Goal: Communication & Community: Answer question/provide support

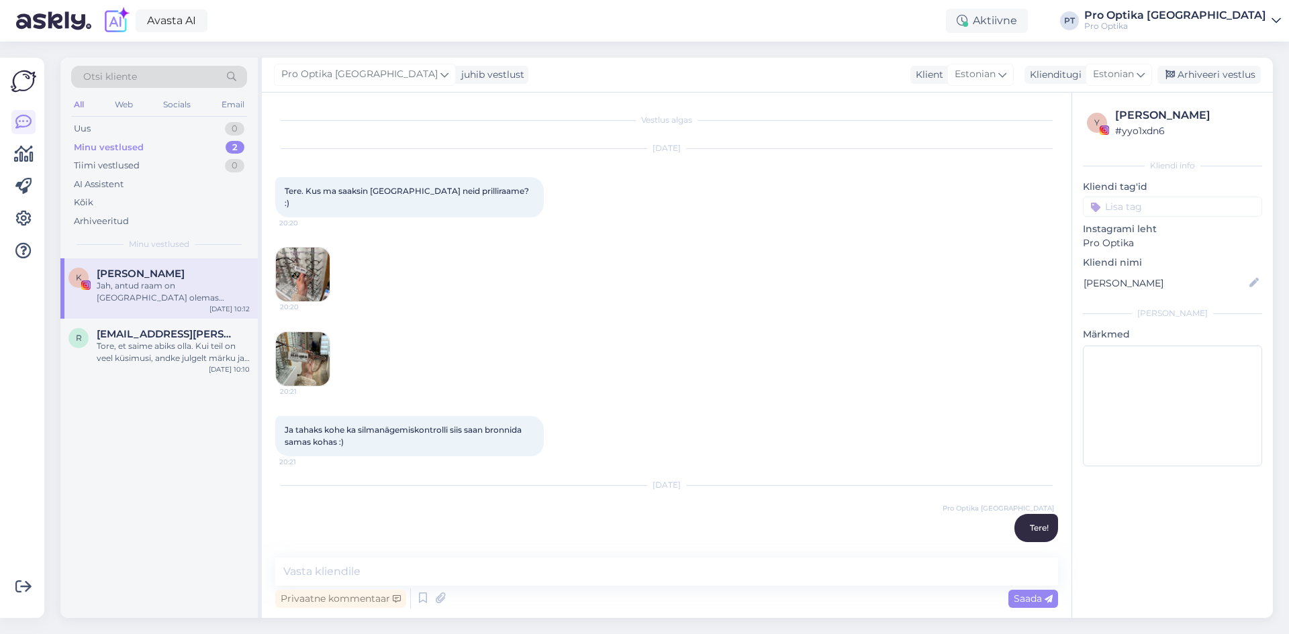
scroll to position [69, 0]
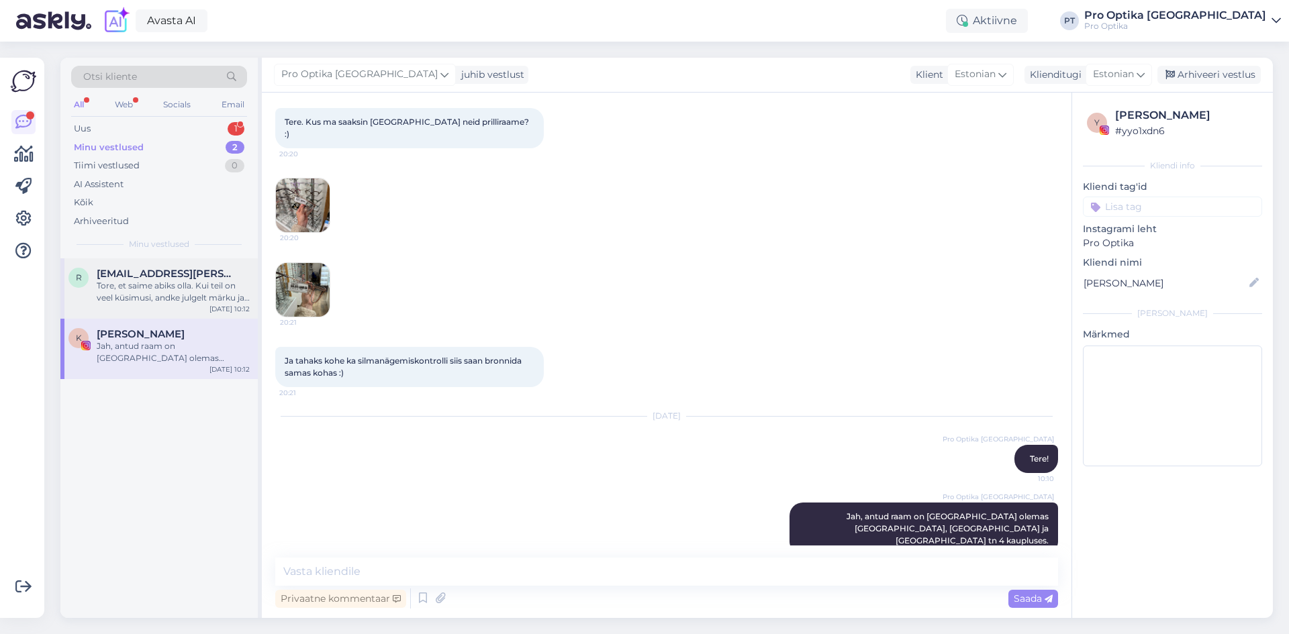
click at [194, 284] on div "Tore, et saime abiks olla. Kui teil on veel küsimusi, andke julgelt märku ja ai…" at bounding box center [173, 292] width 153 height 24
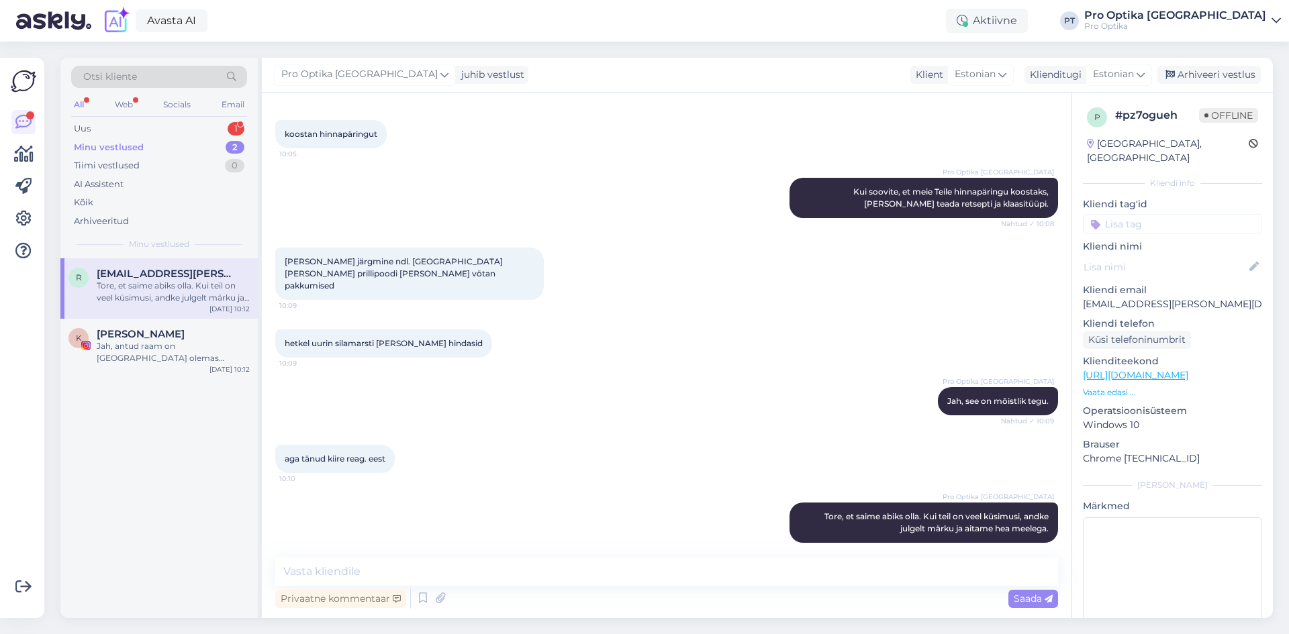
click at [1205, 73] on div "Arhiveeri vestlus" at bounding box center [1208, 75] width 103 height 18
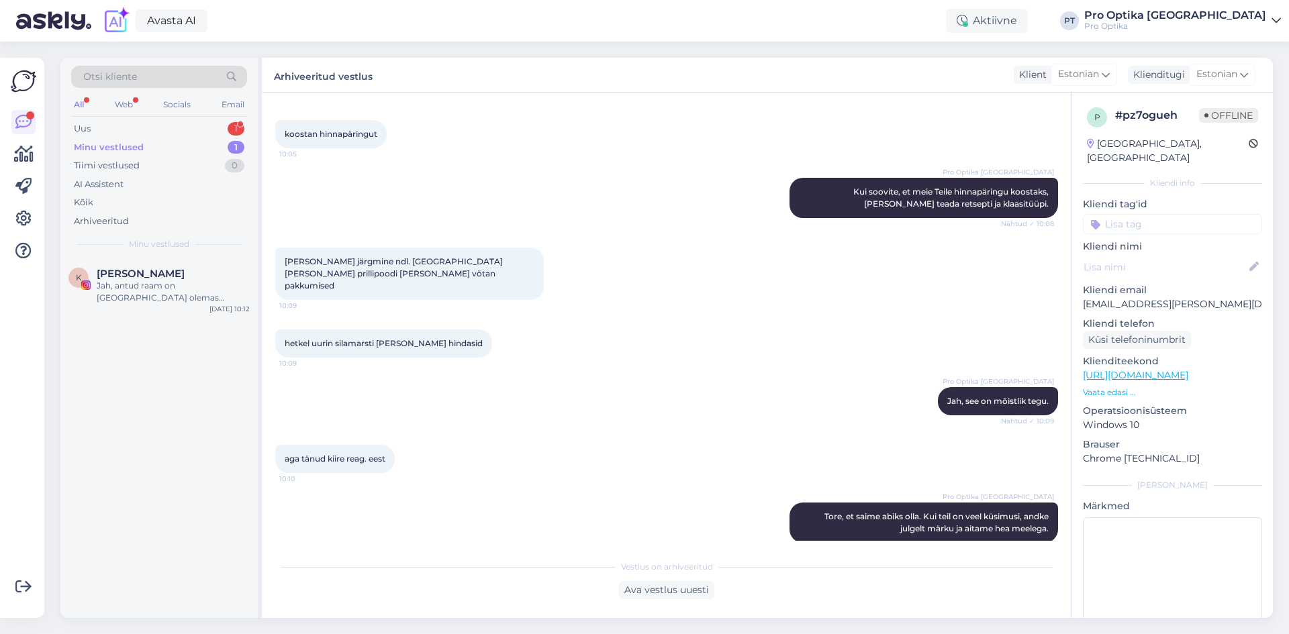
click at [240, 124] on div "1" at bounding box center [236, 128] width 17 height 13
click at [181, 290] on div "Tere! [PERSON_NAME] kannab öiseid läätsi ning oktoobris tuleb tal end järjekord…" at bounding box center [173, 292] width 153 height 24
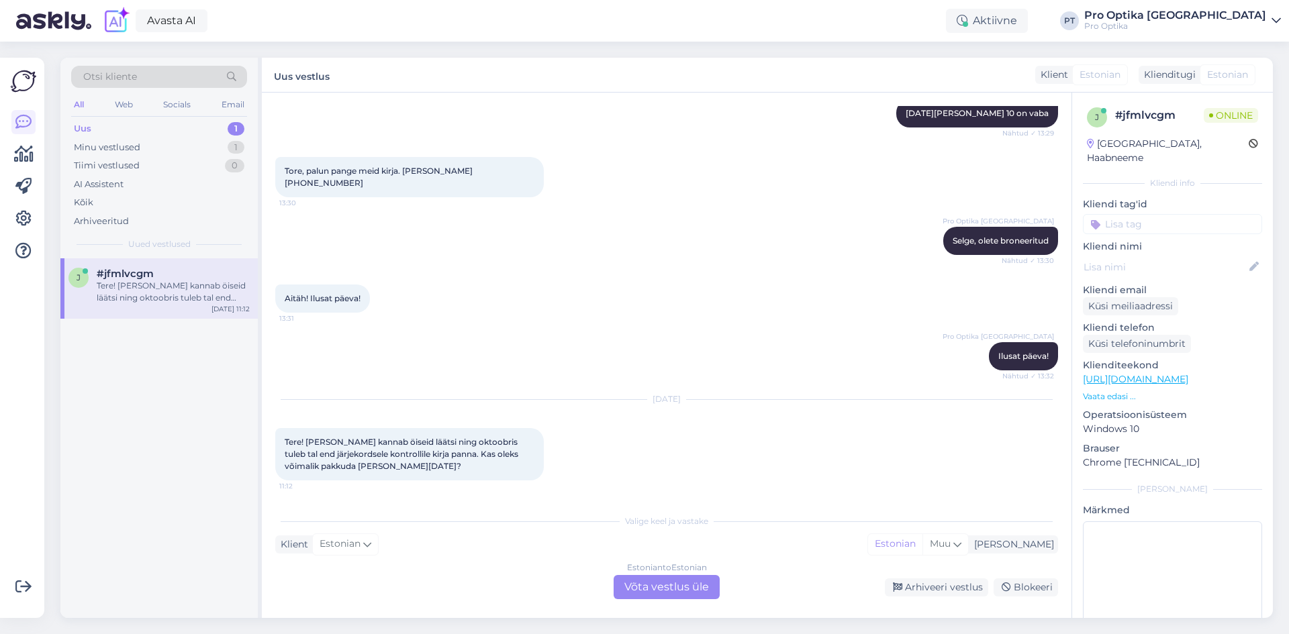
click at [684, 589] on div "Estonian to Estonian Võta vestlus üle" at bounding box center [667, 587] width 106 height 24
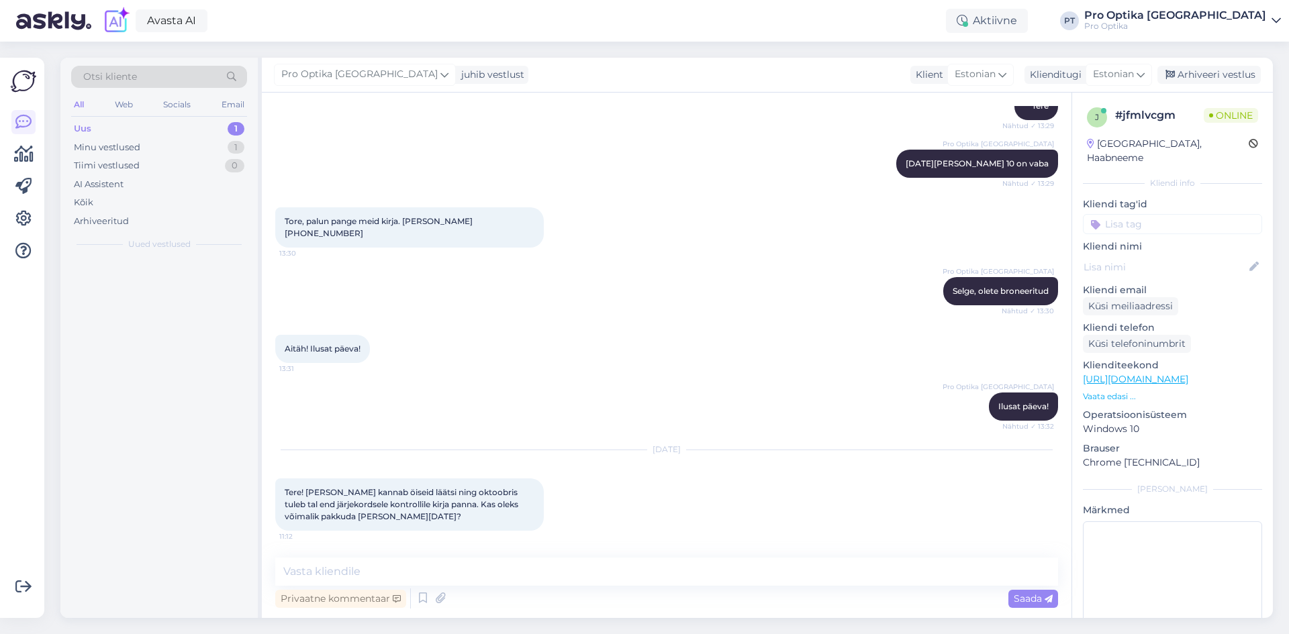
scroll to position [228, 0]
click at [446, 573] on textarea at bounding box center [666, 572] width 783 height 28
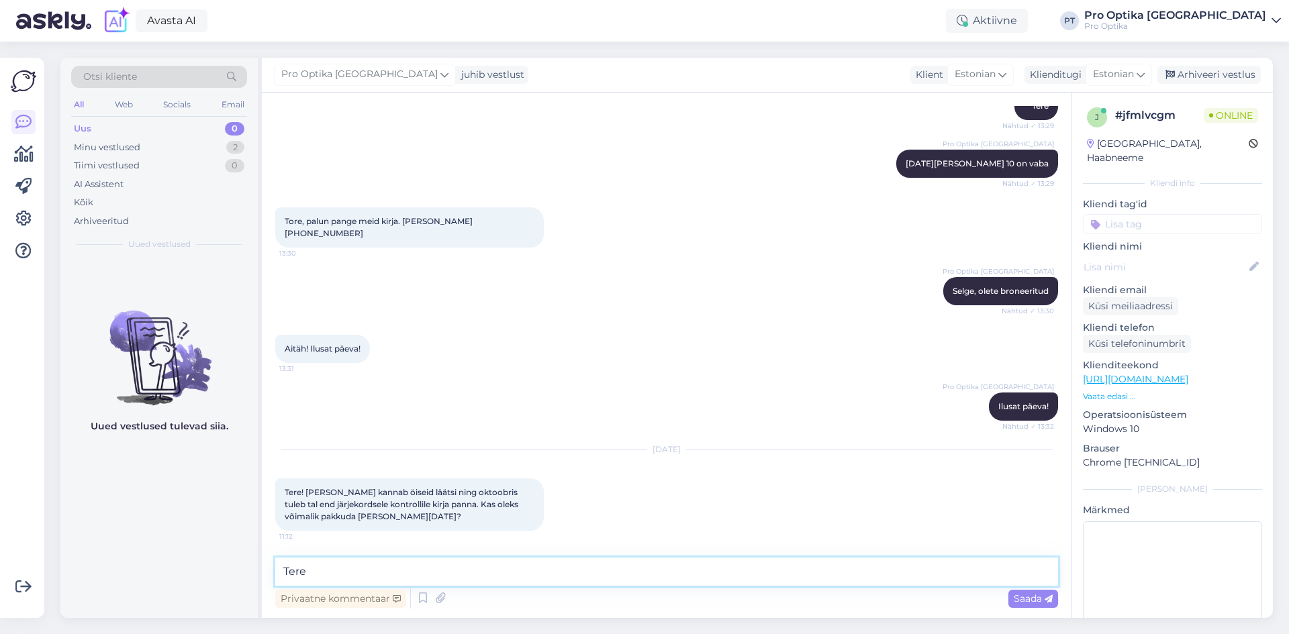
type textarea "Tere!"
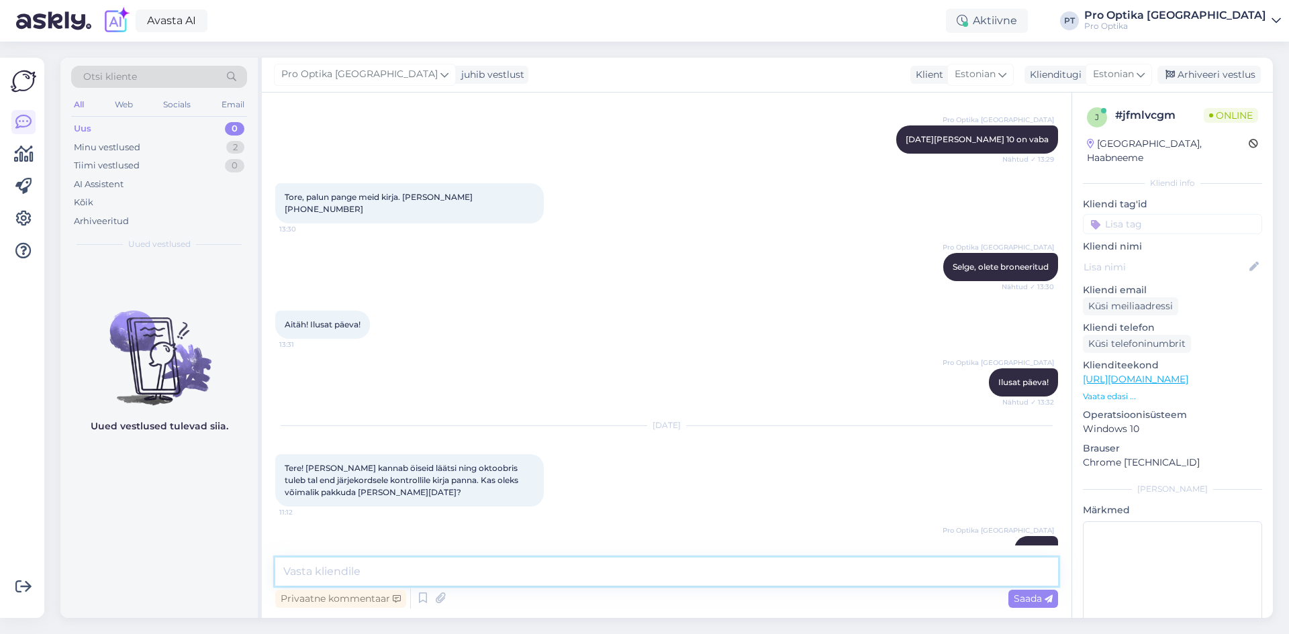
scroll to position [285, 0]
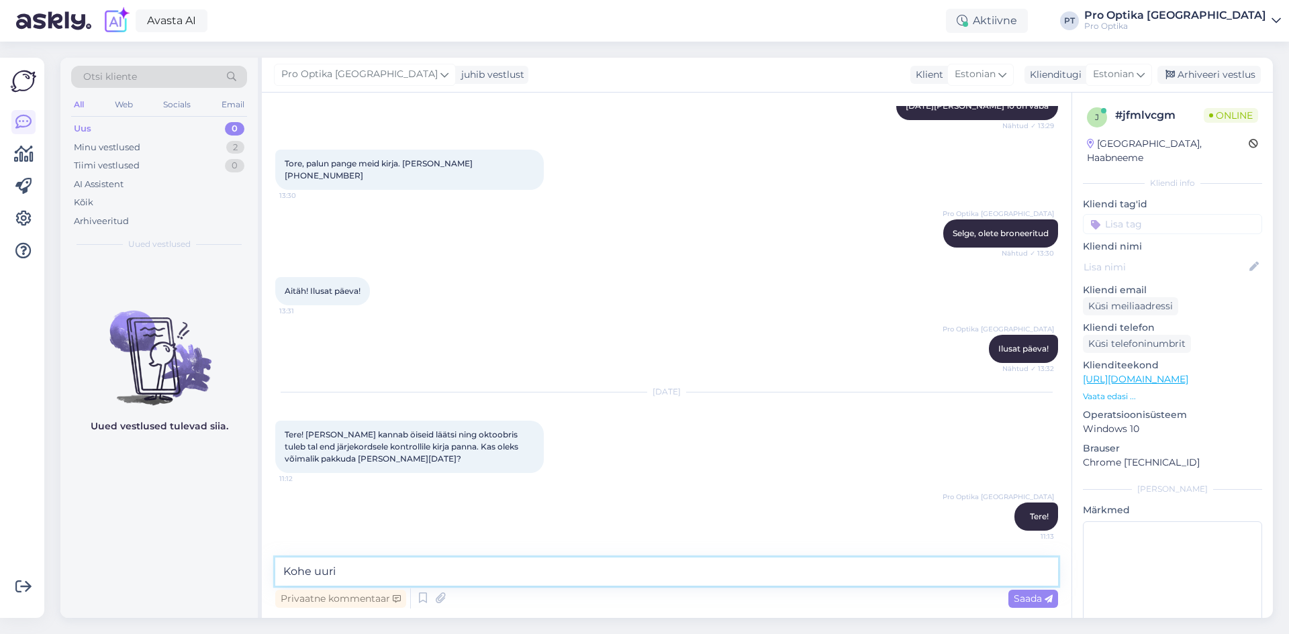
type textarea "Kohe uurin"
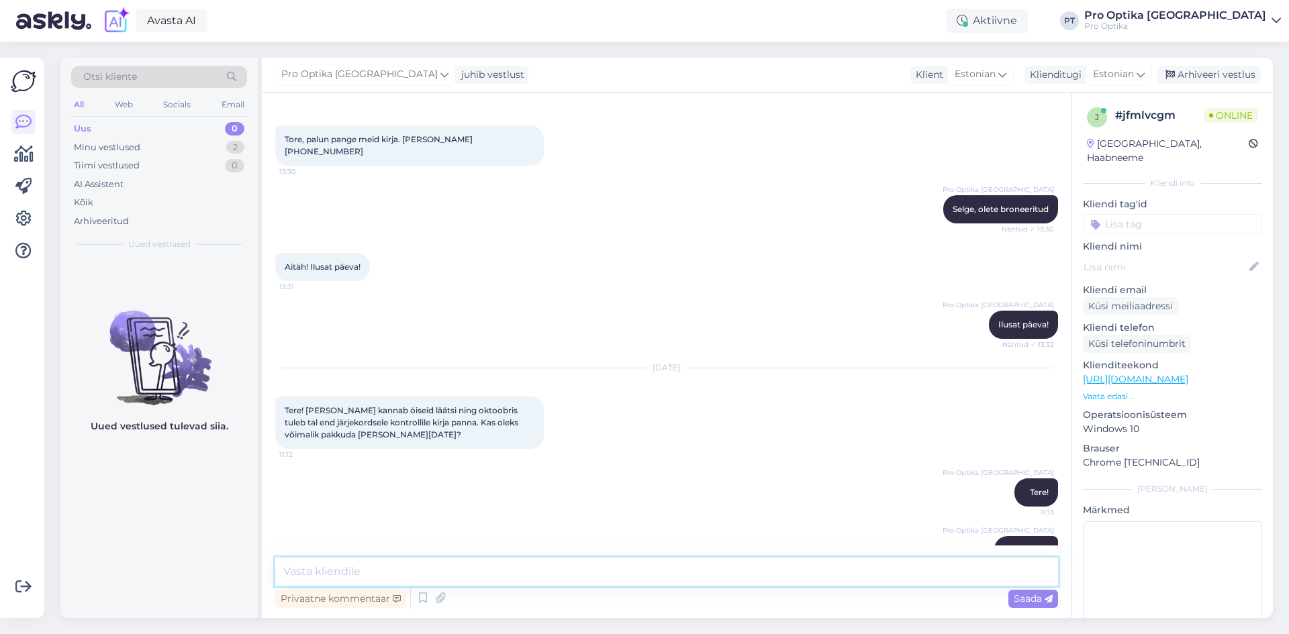
scroll to position [343, 0]
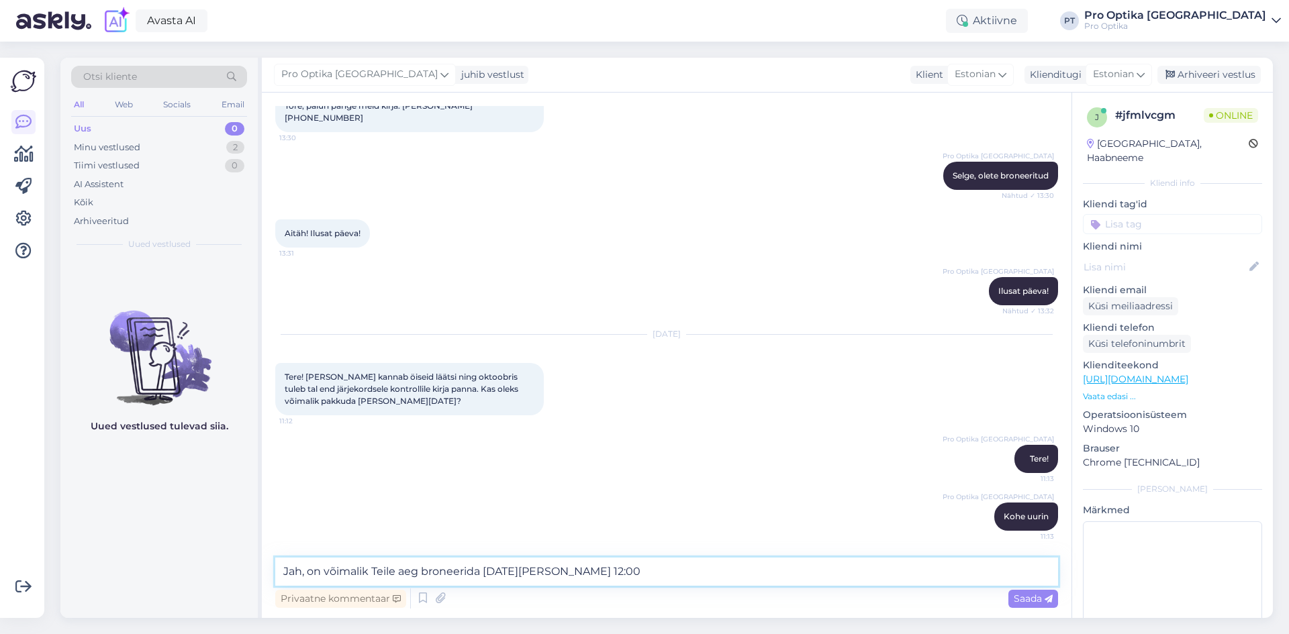
type textarea "Jah, on võimalik Teile aeg broneerida [DATE][PERSON_NAME] 12:00."
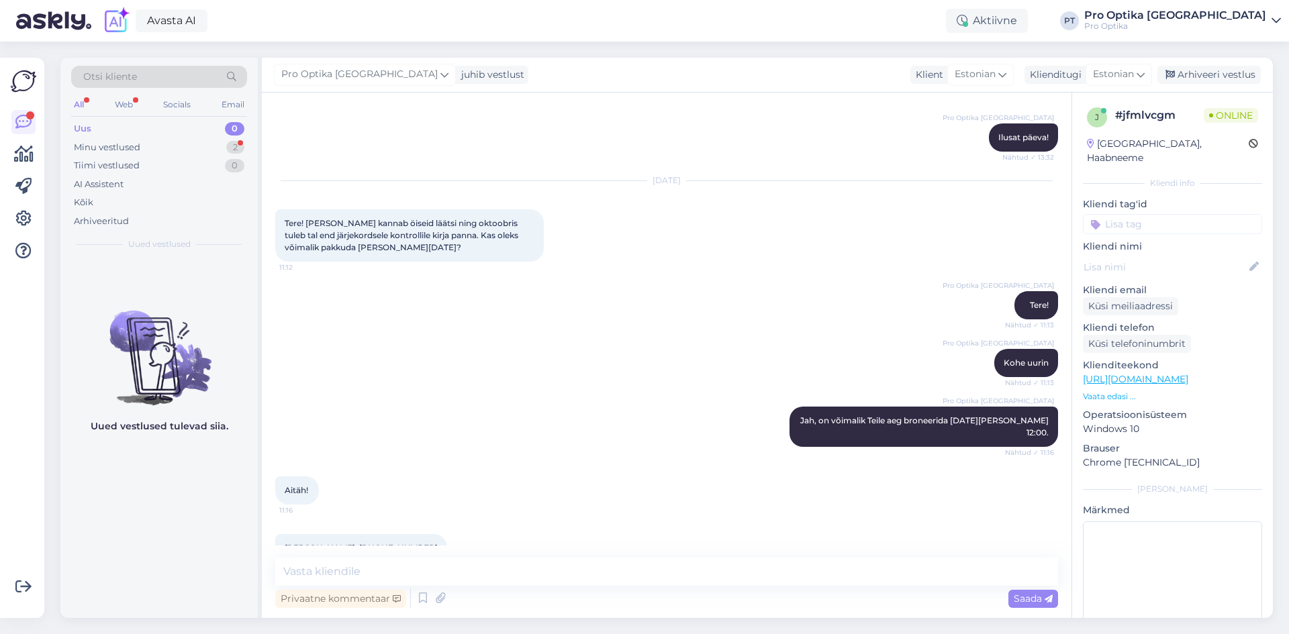
scroll to position [0, 0]
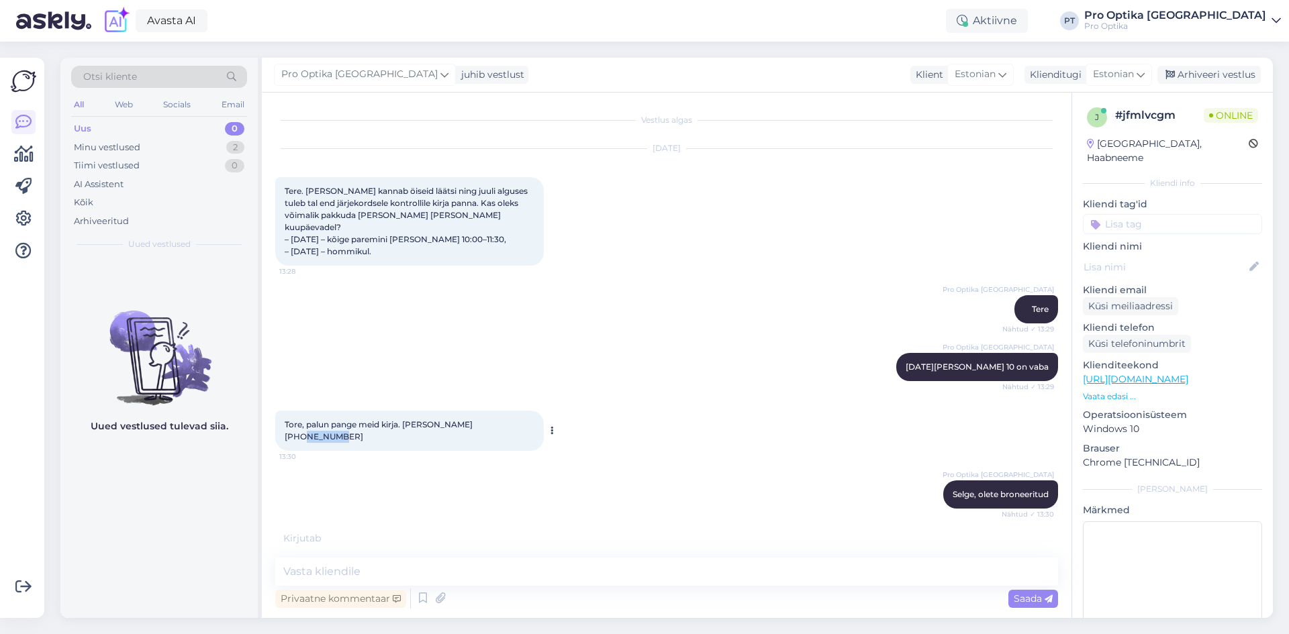
drag, startPoint x: 518, startPoint y: 460, endPoint x: 481, endPoint y: 462, distance: 36.3
click at [481, 451] on div "Tore, palun pange meid kirja. [PERSON_NAME] [PHONE_NUMBER]:30" at bounding box center [409, 431] width 268 height 40
copy span "5182572"
click at [447, 564] on textarea at bounding box center [666, 572] width 783 height 28
type textarea "Aitäh, leidsin Teid meie süsteemist."
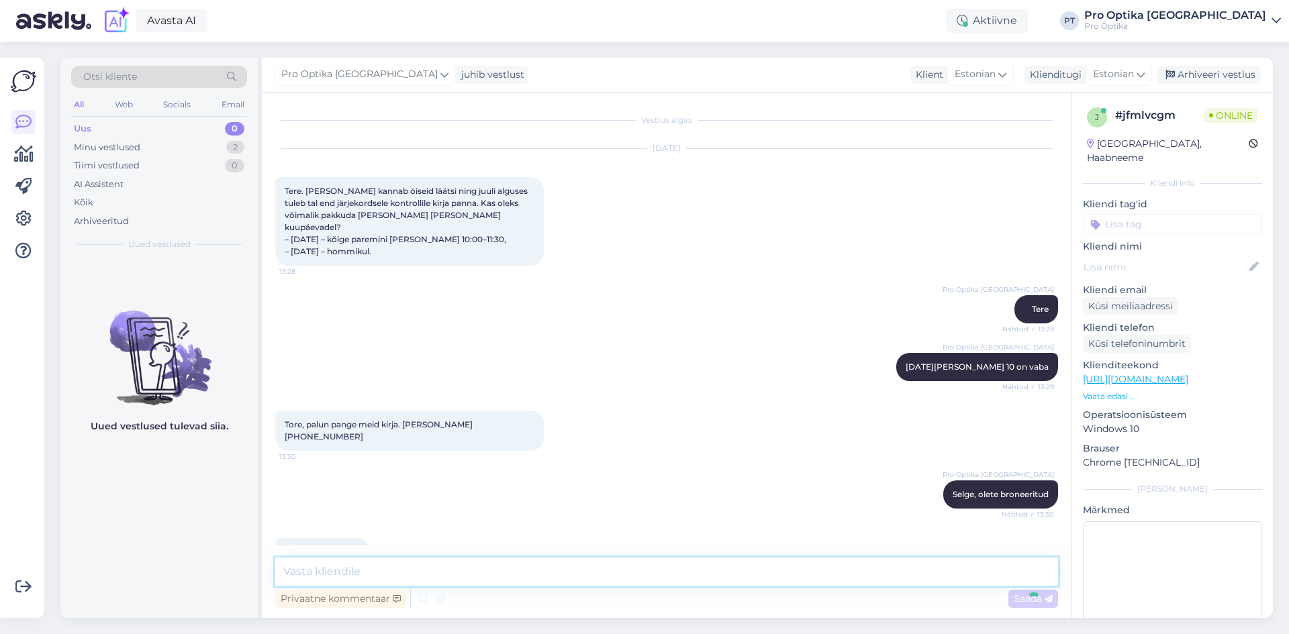
scroll to position [632, 0]
